Goal: Task Accomplishment & Management: Complete application form

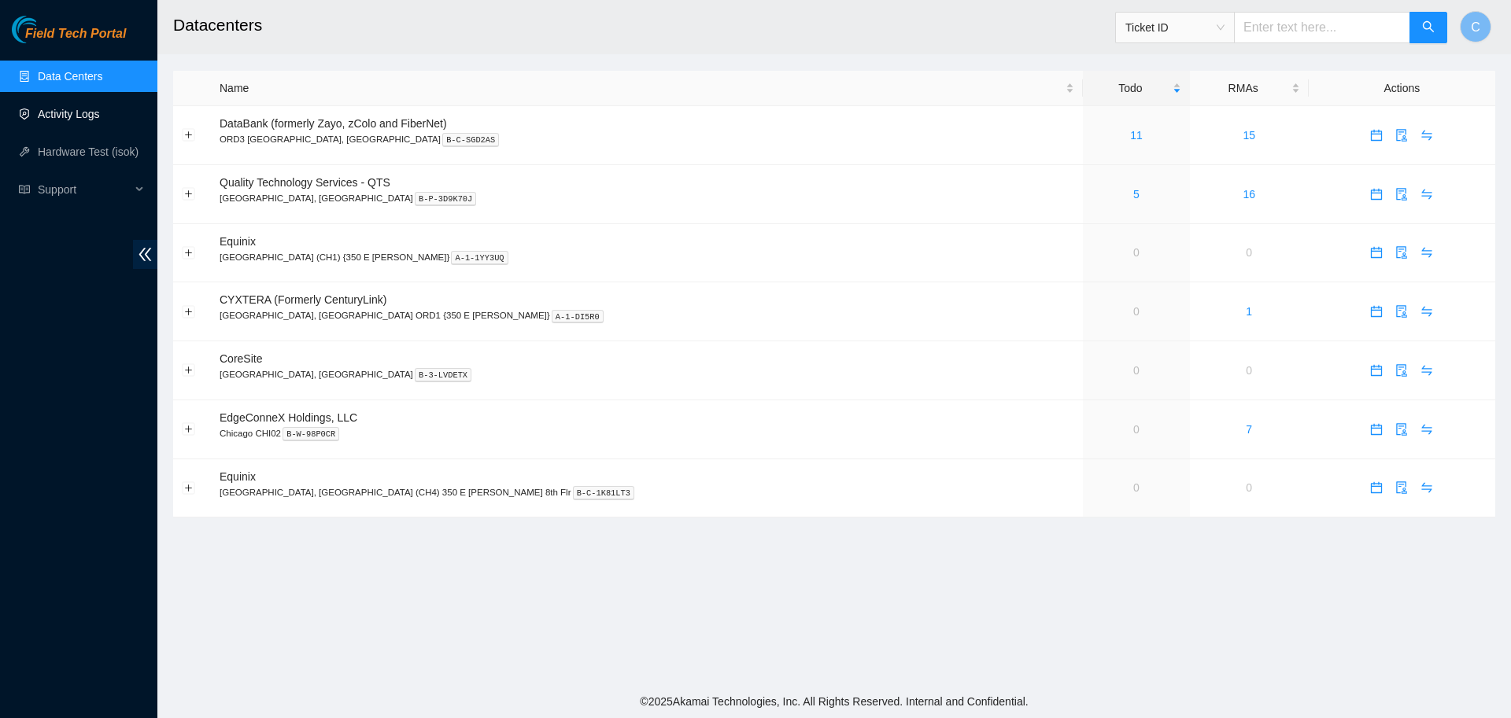
click at [94, 108] on link "Activity Logs" at bounding box center [69, 114] width 62 height 13
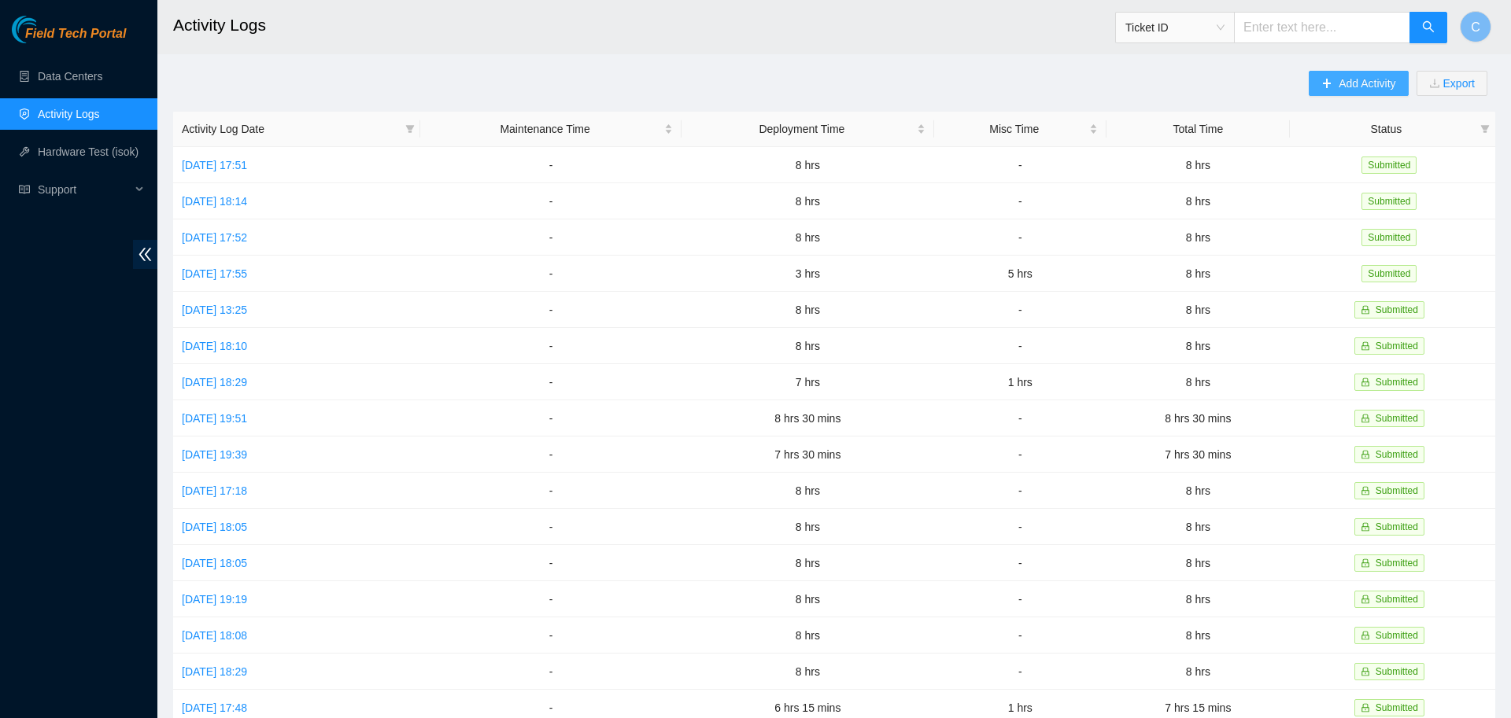
click at [1343, 94] on button "Add Activity" at bounding box center [1357, 83] width 99 height 25
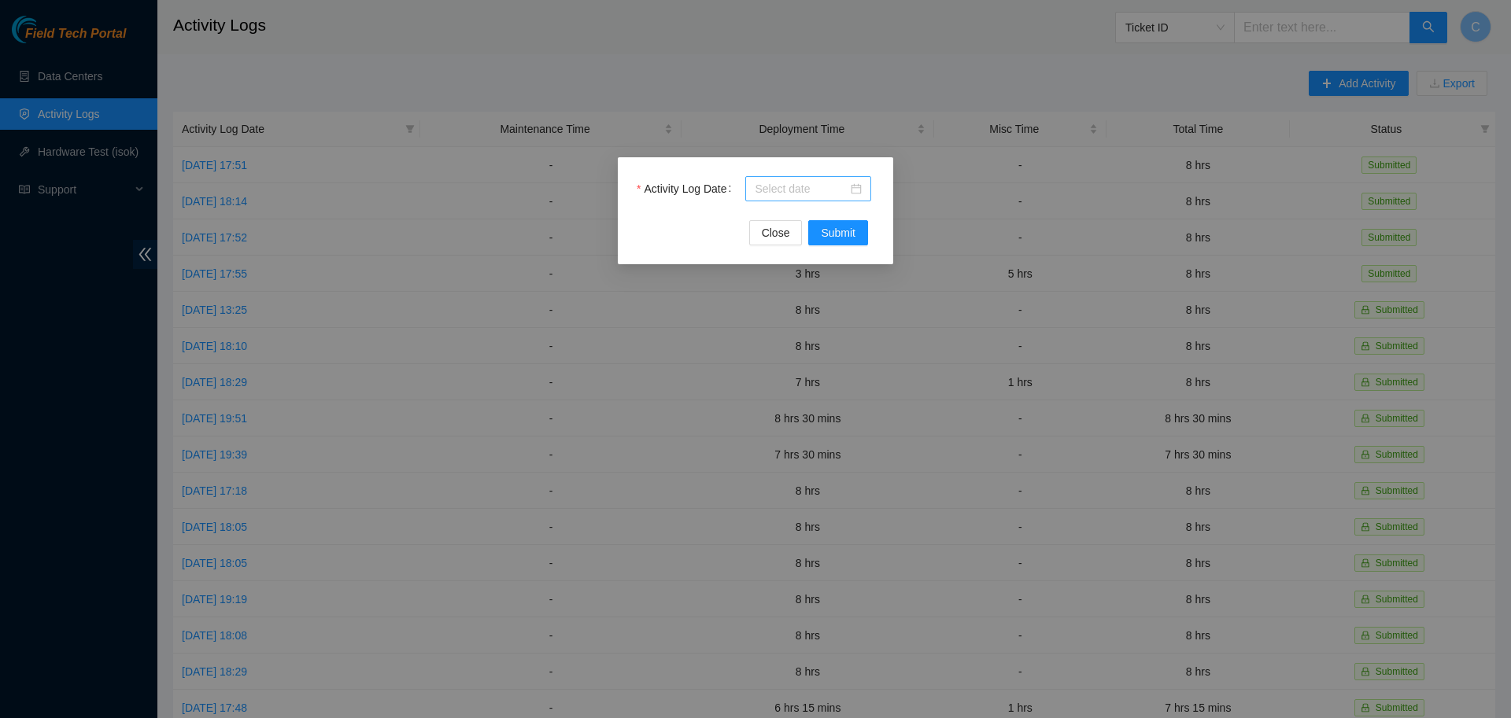
click at [781, 193] on input "Activity Log Date" at bounding box center [801, 188] width 93 height 17
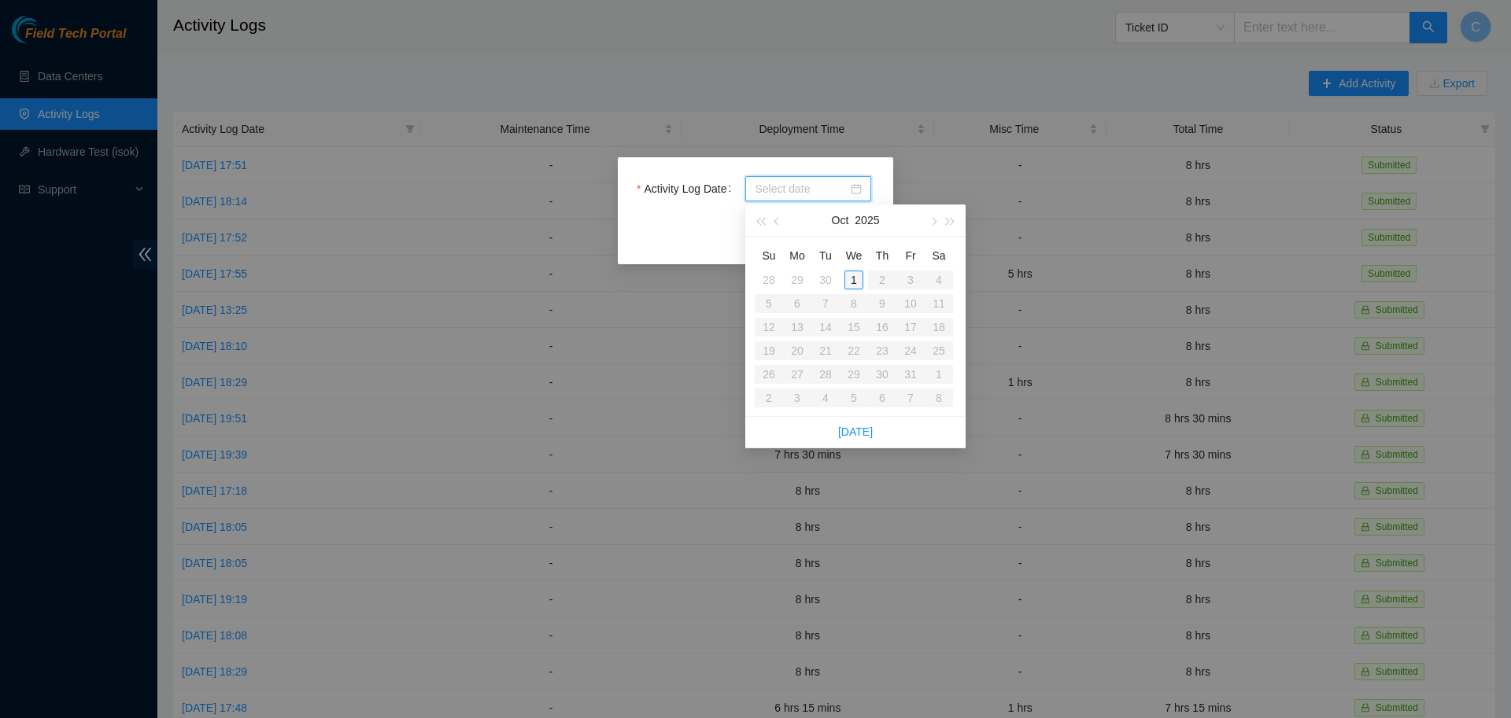
type input "[DATE]"
click at [853, 279] on div "1" at bounding box center [853, 280] width 19 height 19
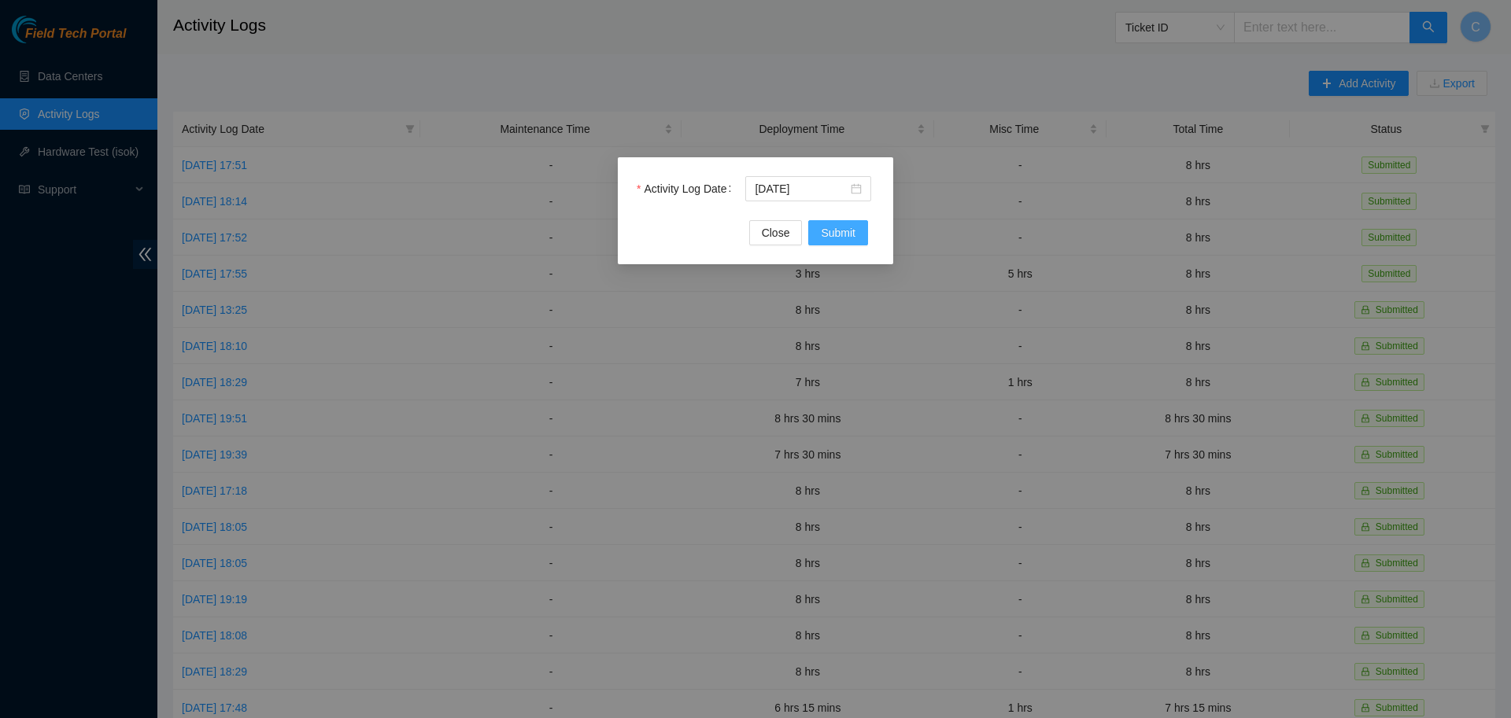
click at [838, 230] on span "Submit" at bounding box center [838, 232] width 35 height 17
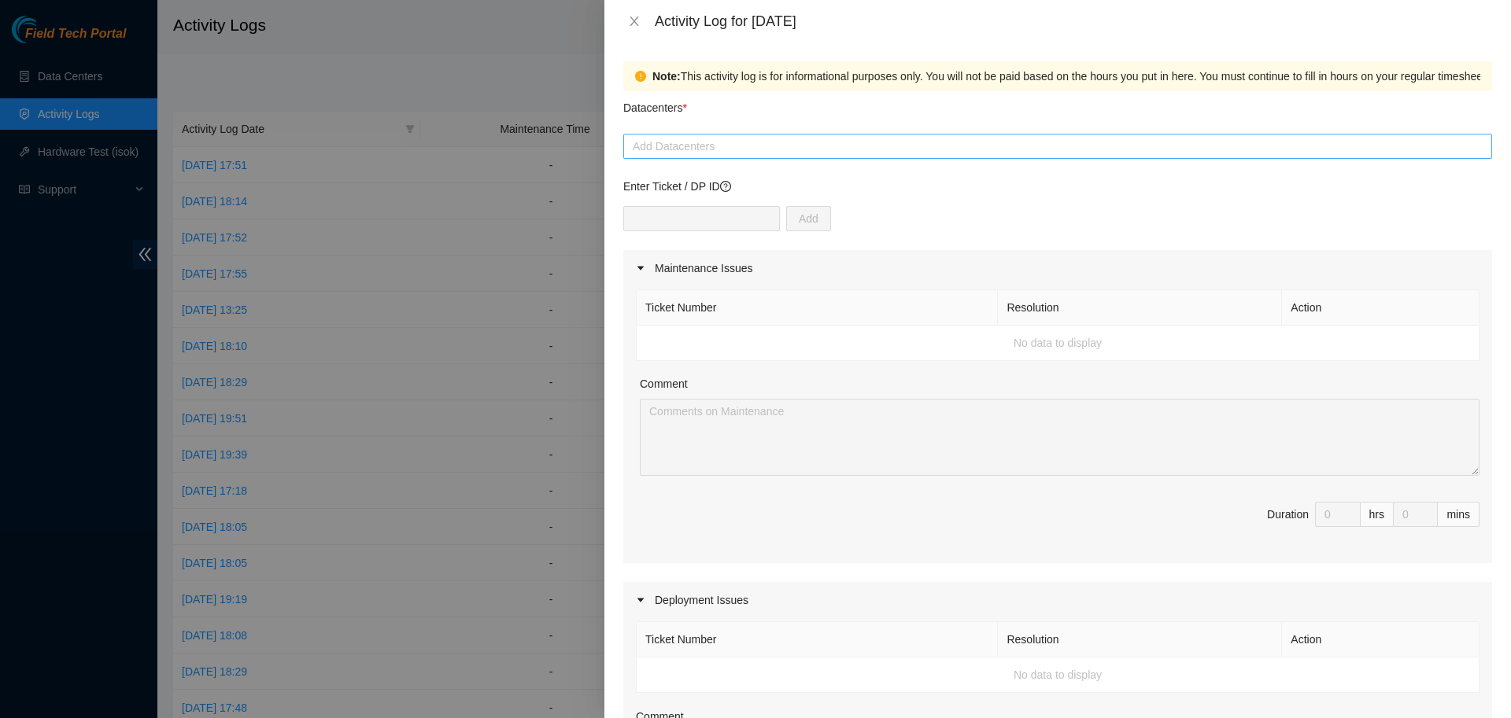
click at [713, 149] on div at bounding box center [1057, 146] width 861 height 19
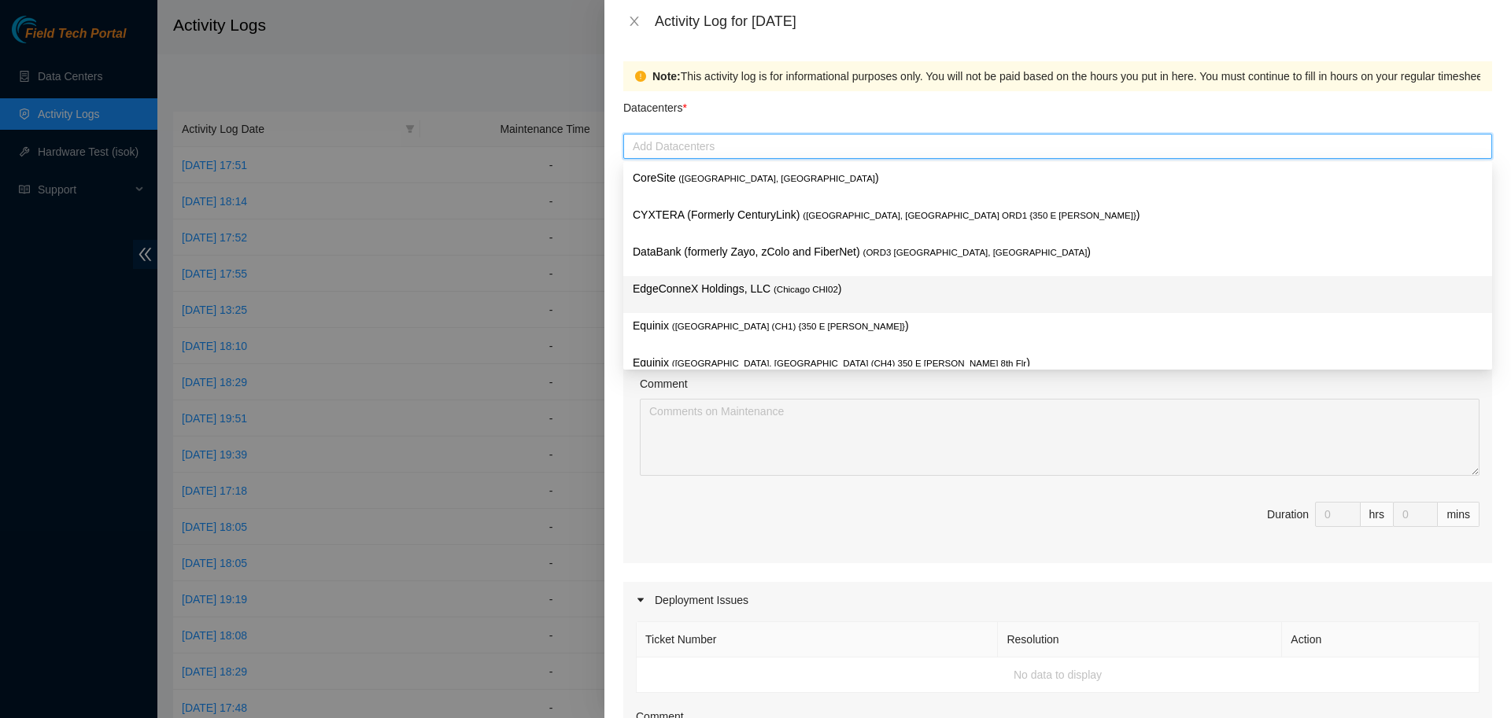
click at [714, 286] on p "EdgeConneX Holdings, LLC ( [GEOGRAPHIC_DATA] CHI02 )" at bounding box center [1058, 289] width 850 height 18
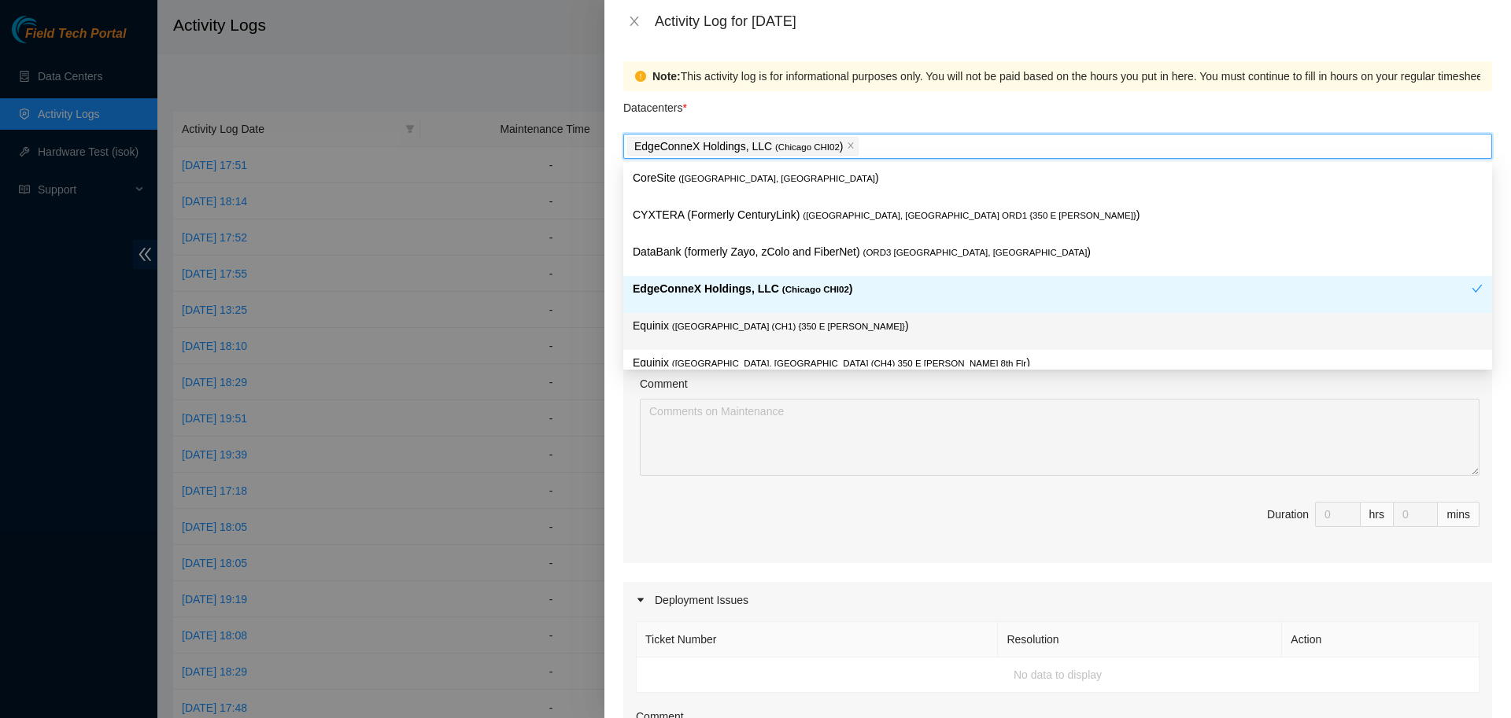
click at [721, 334] on p "Equinix ( [GEOGRAPHIC_DATA] (CH1) {350 E [PERSON_NAME]} )" at bounding box center [1058, 326] width 850 height 18
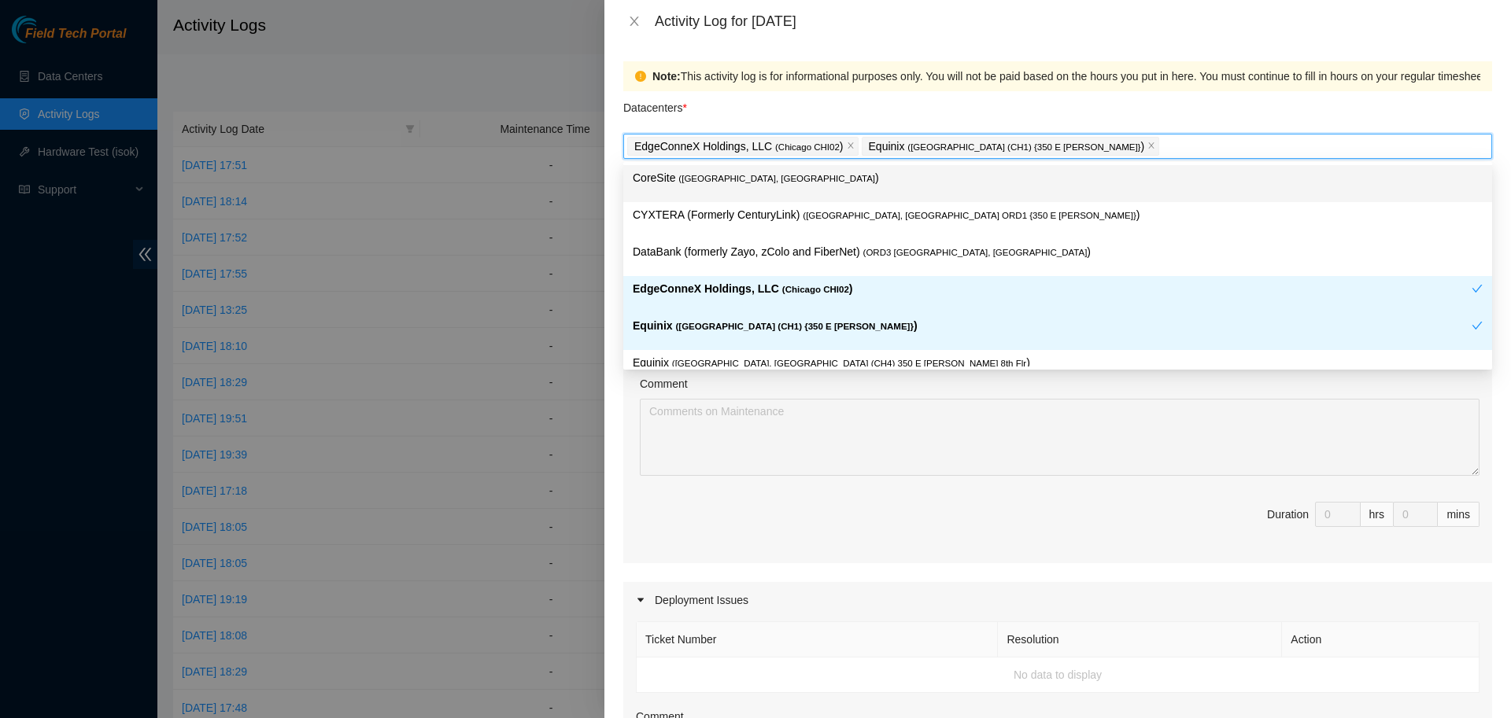
click at [943, 112] on div "Datacenters *" at bounding box center [1057, 112] width 869 height 42
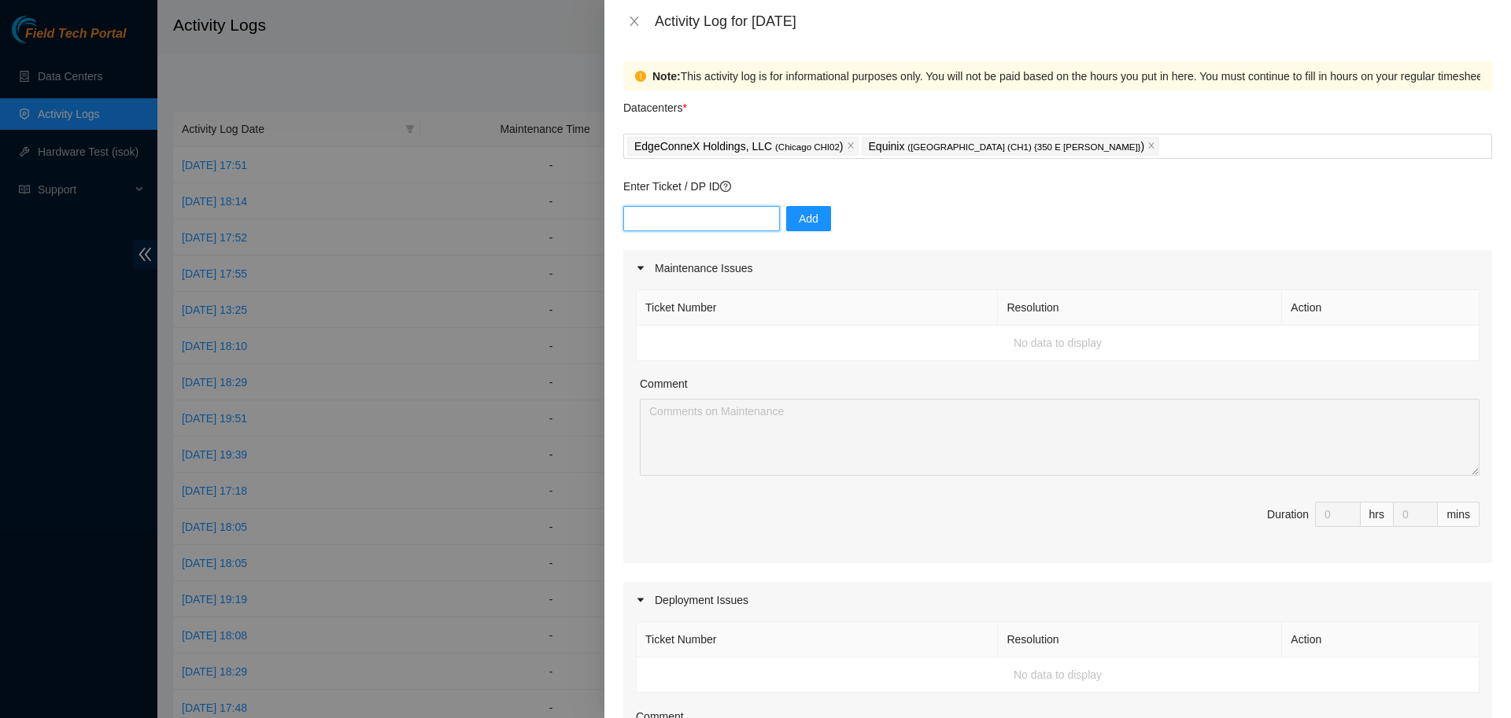
click at [727, 218] on input "text" at bounding box center [701, 218] width 157 height 25
type input "DP69533"
click at [814, 214] on button "Add" at bounding box center [808, 218] width 45 height 25
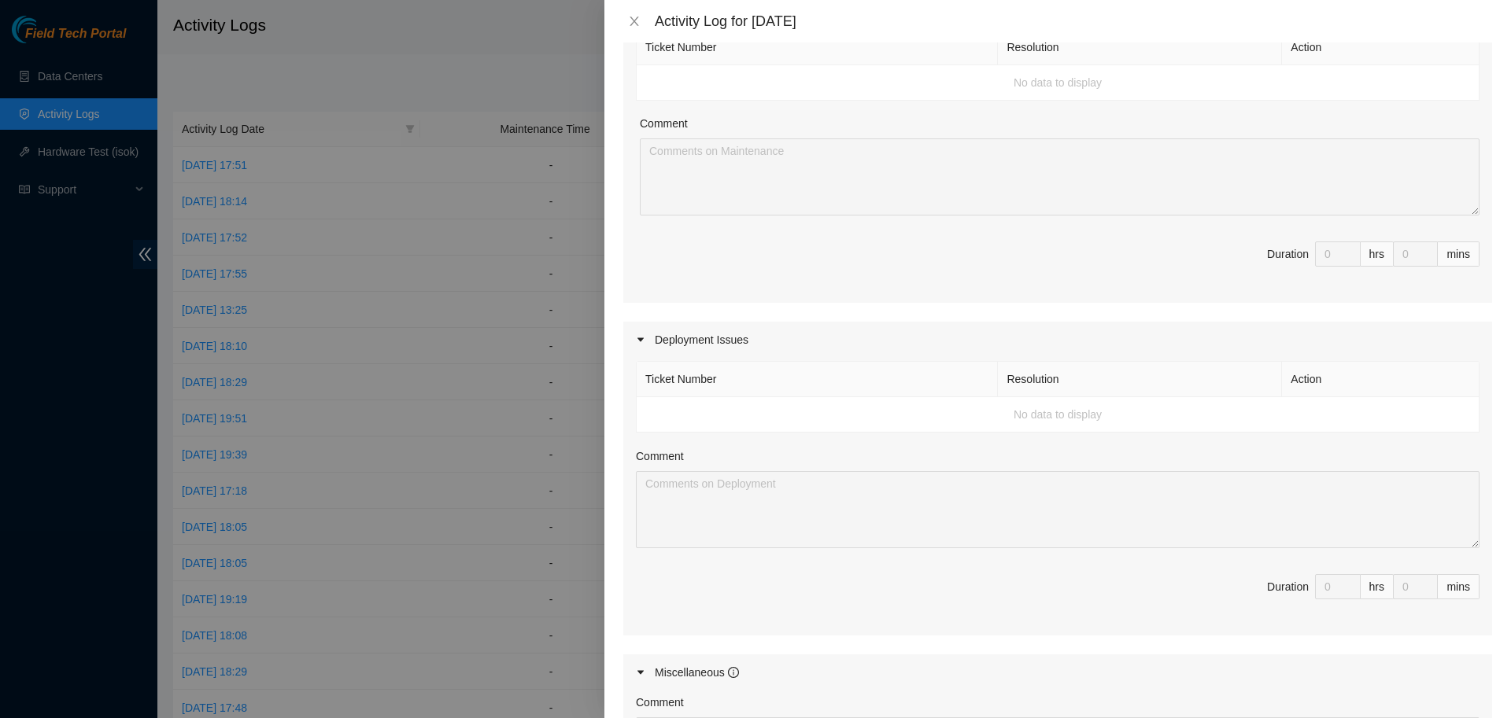
scroll to position [267, 0]
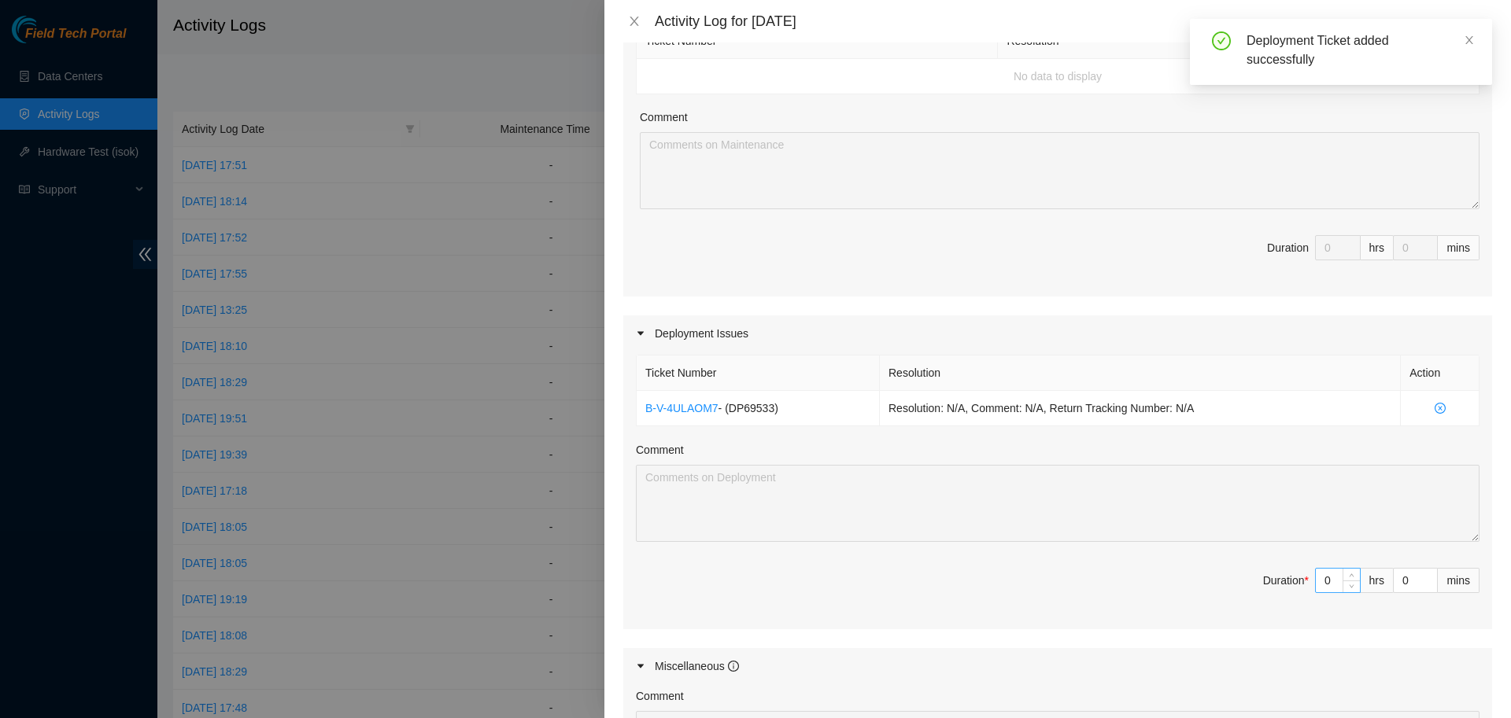
click at [1329, 591] on input "0" at bounding box center [1337, 581] width 44 height 24
type input "7"
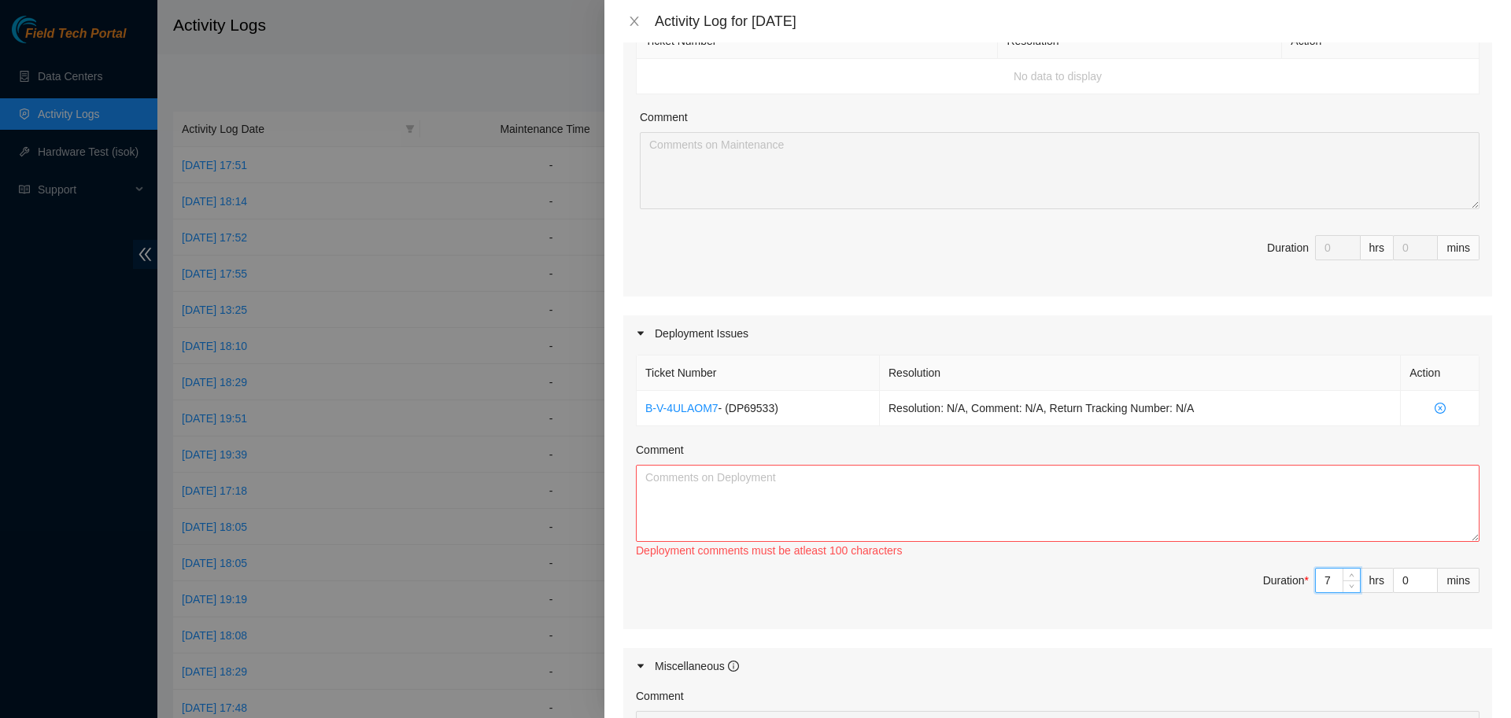
type input "7"
type input "4"
type input "45"
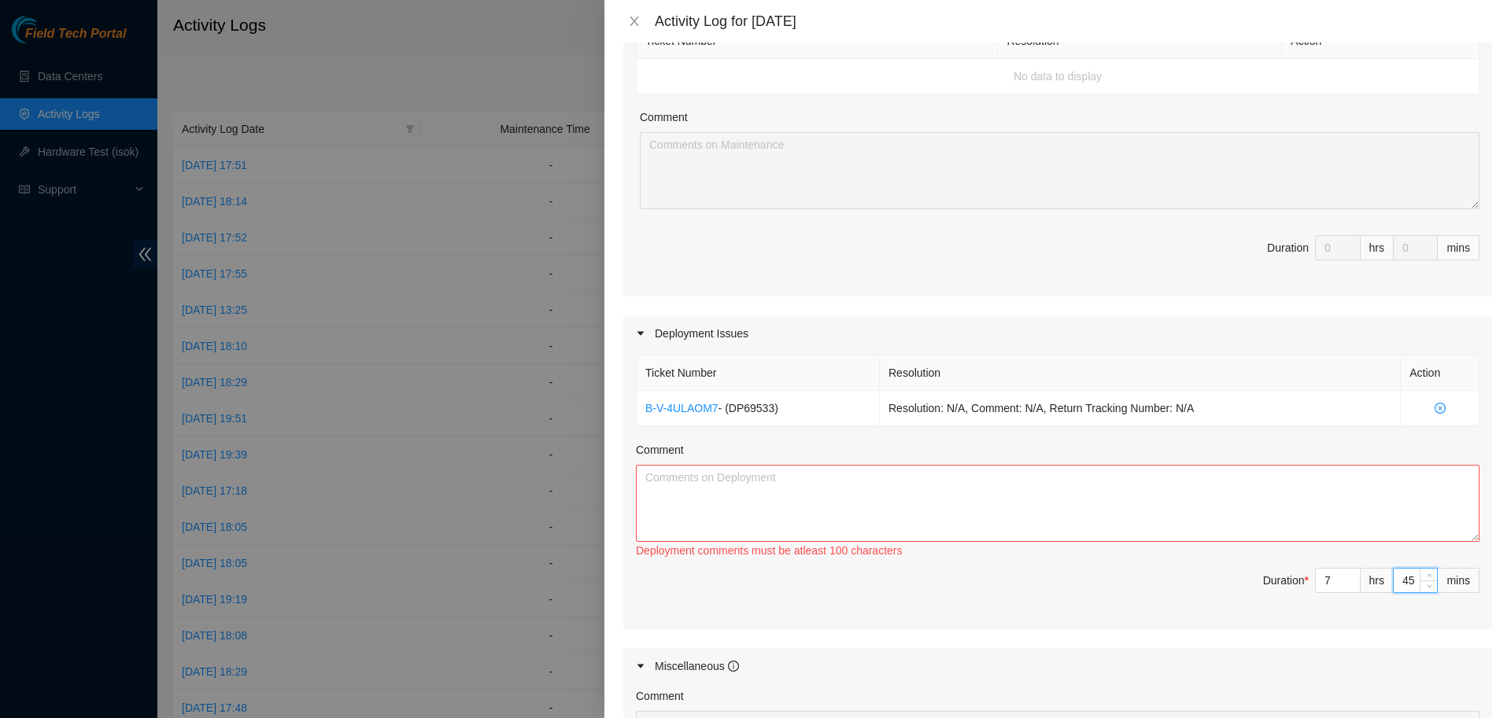
type input "45"
click at [1148, 498] on textarea "Comment" at bounding box center [1057, 503] width 843 height 77
click at [1002, 478] on textarea "Comment" at bounding box center [1057, 503] width 843 height 77
click at [725, 493] on textarea "Comment" at bounding box center [1057, 503] width 843 height 77
type textarea "D"
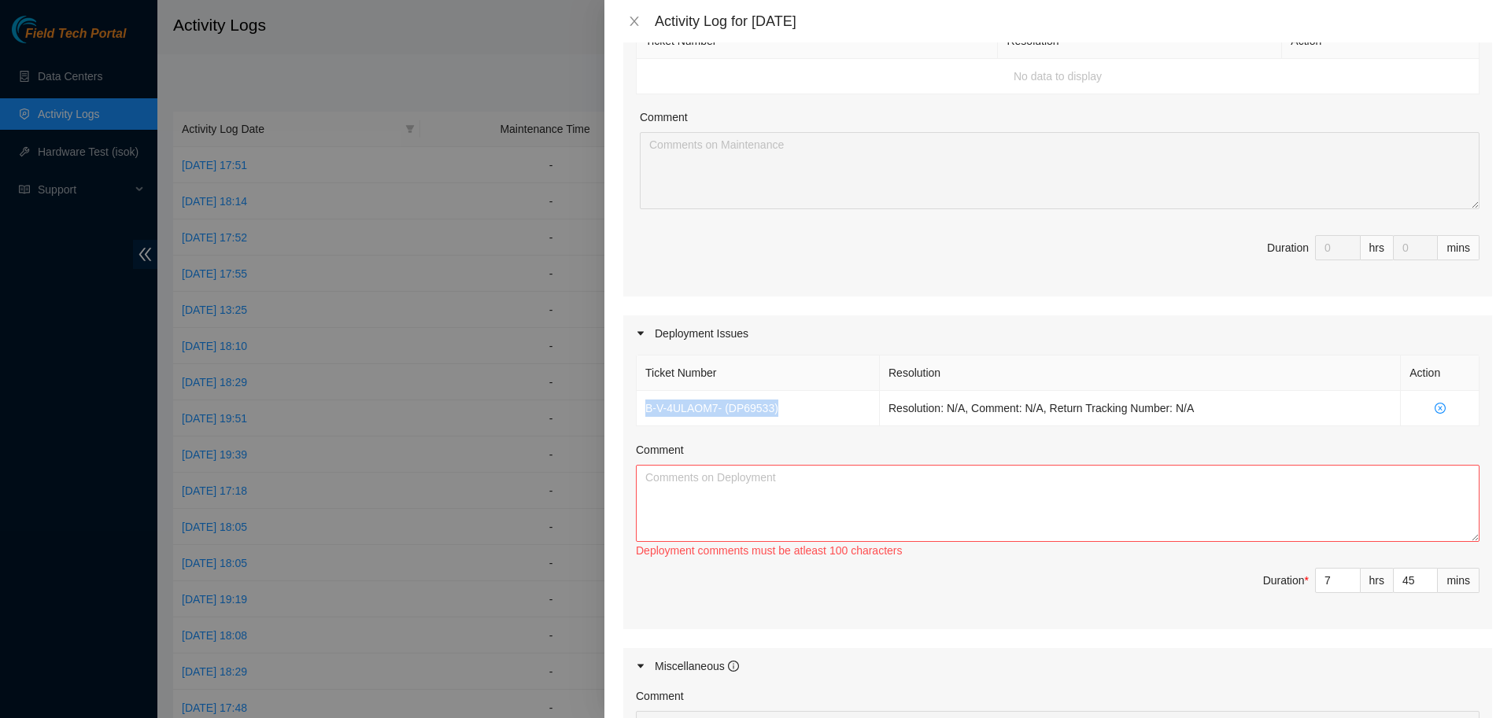
drag, startPoint x: 784, startPoint y: 406, endPoint x: 635, endPoint y: 419, distance: 149.2
click at [635, 419] on div "Ticket Number Resolution Action B-V-4ULAOM7 - ( DP69533 ) Resolution: N/A, Comm…" at bounding box center [1057, 490] width 869 height 277
copy td "B-V-4ULAOM7 - ( DP69533 )"
click at [671, 478] on textarea "Comment" at bounding box center [1057, 503] width 843 height 77
paste textarea "B-V-4ULAOM7 - (DP69533)"
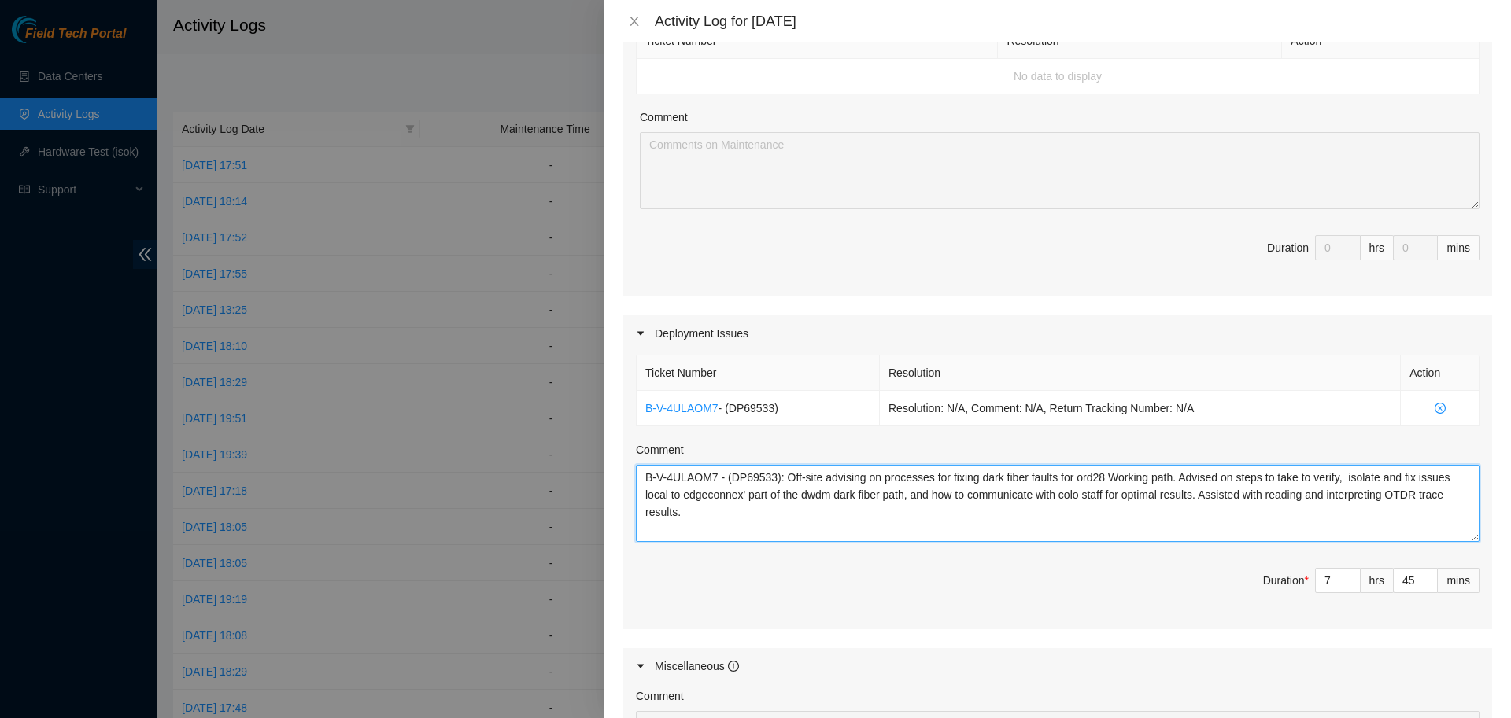
scroll to position [588, 0]
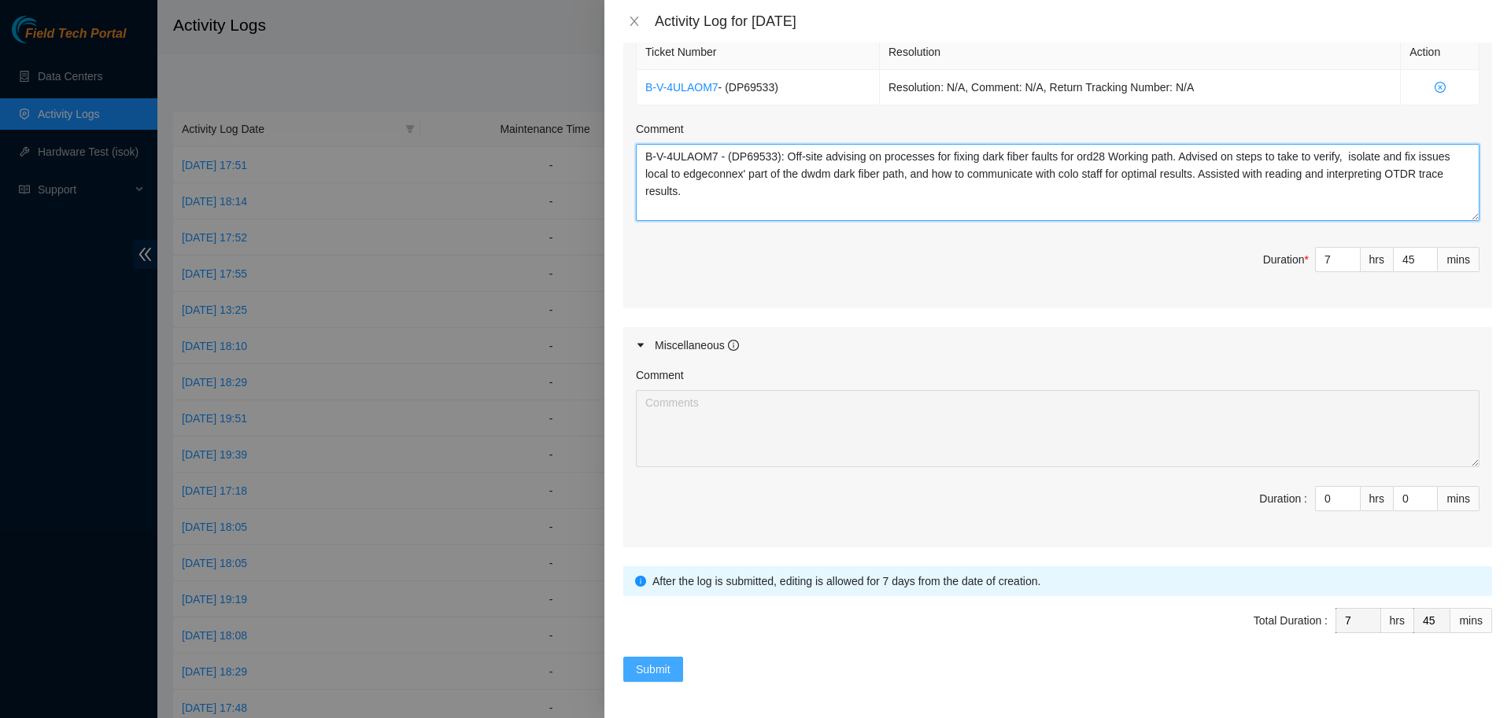
type textarea "B-V-4ULAOM7 - (DP69533): Off-site advising on processes for fixing dark fiber f…"
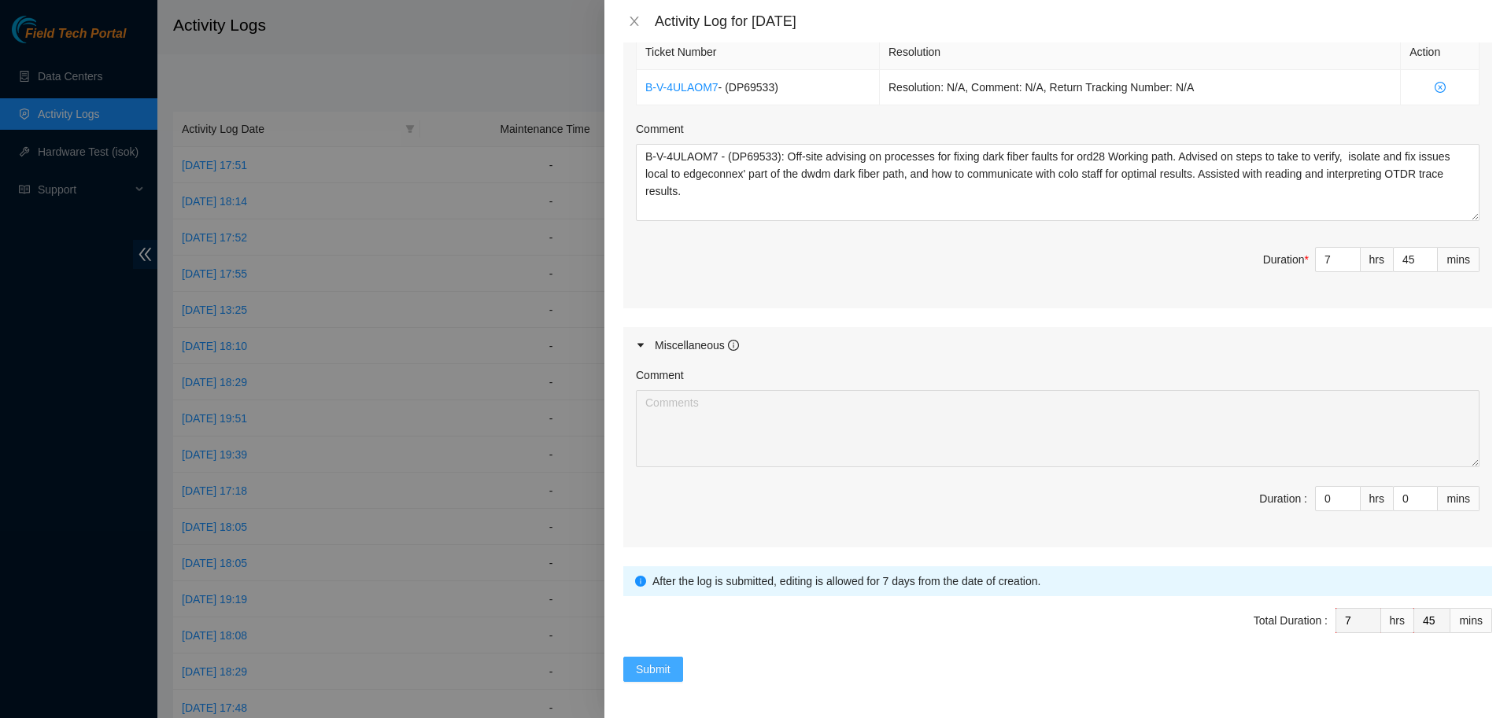
click at [655, 674] on span "Submit" at bounding box center [653, 669] width 35 height 17
